Goal: Task Accomplishment & Management: Complete application form

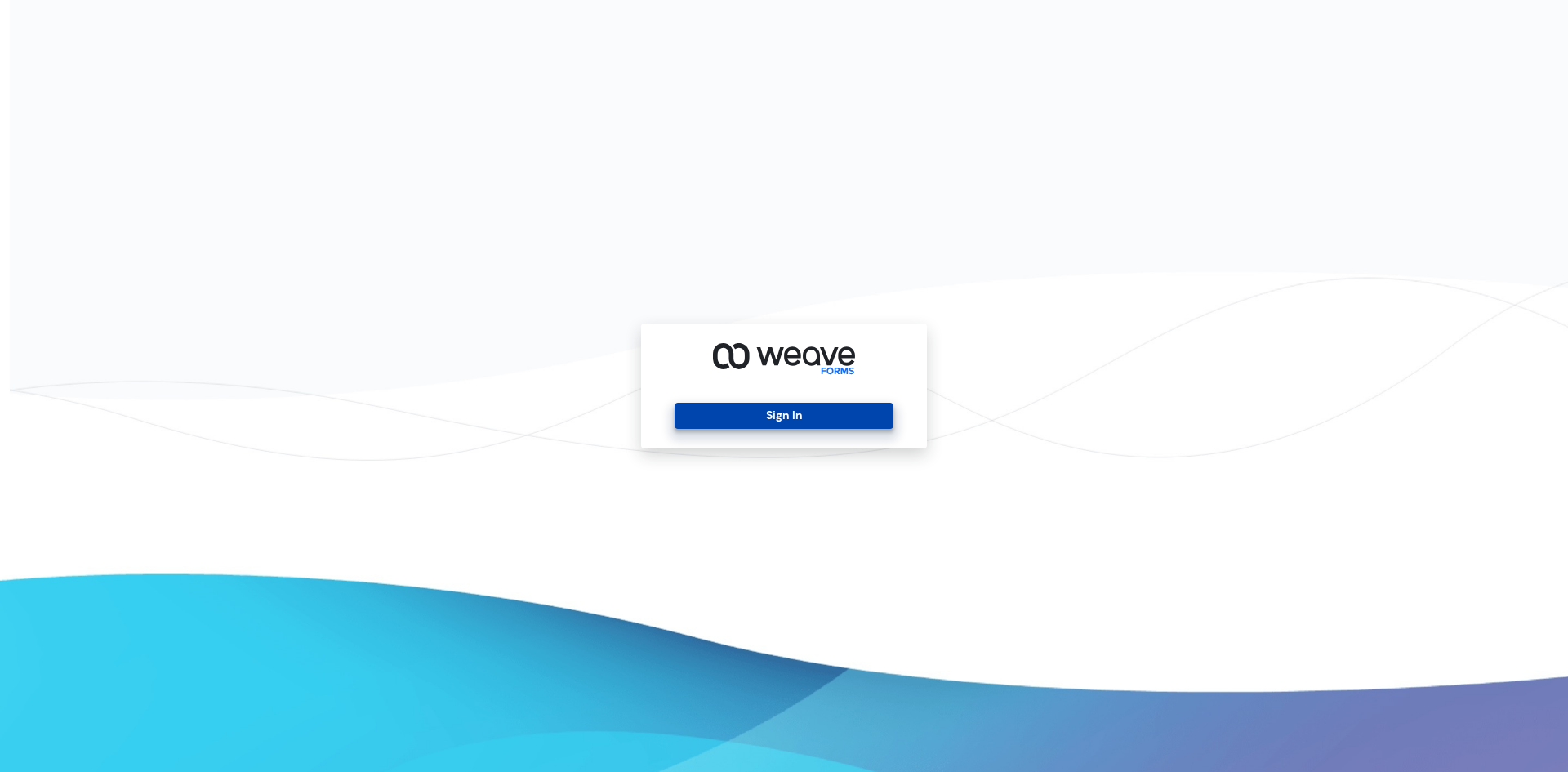
click at [760, 411] on button "Sign In" at bounding box center [783, 416] width 218 height 26
click at [780, 416] on button "Sign In" at bounding box center [783, 416] width 218 height 26
